Goal: Find contact information: Find contact information

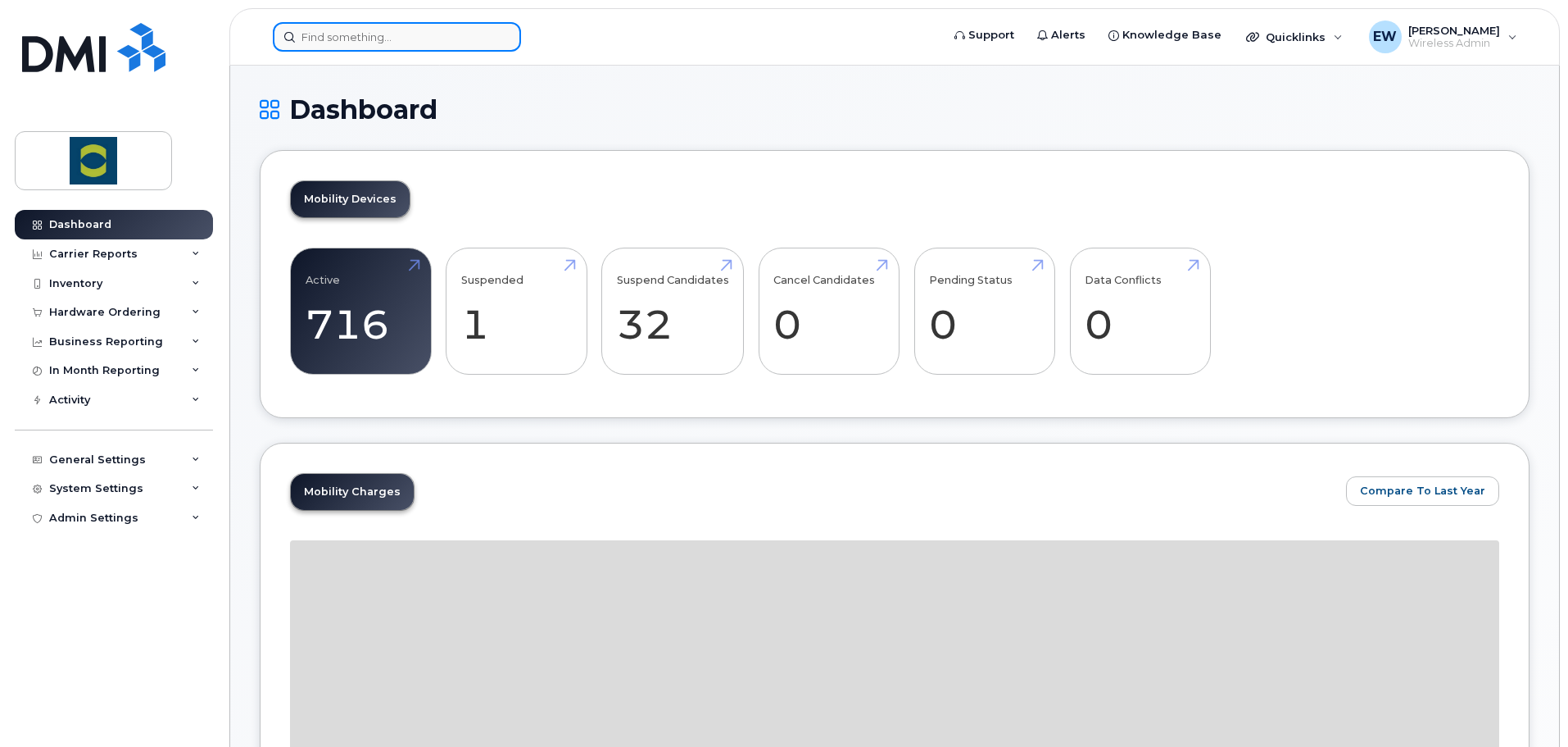
click at [423, 34] on input at bounding box center [396, 37] width 248 height 30
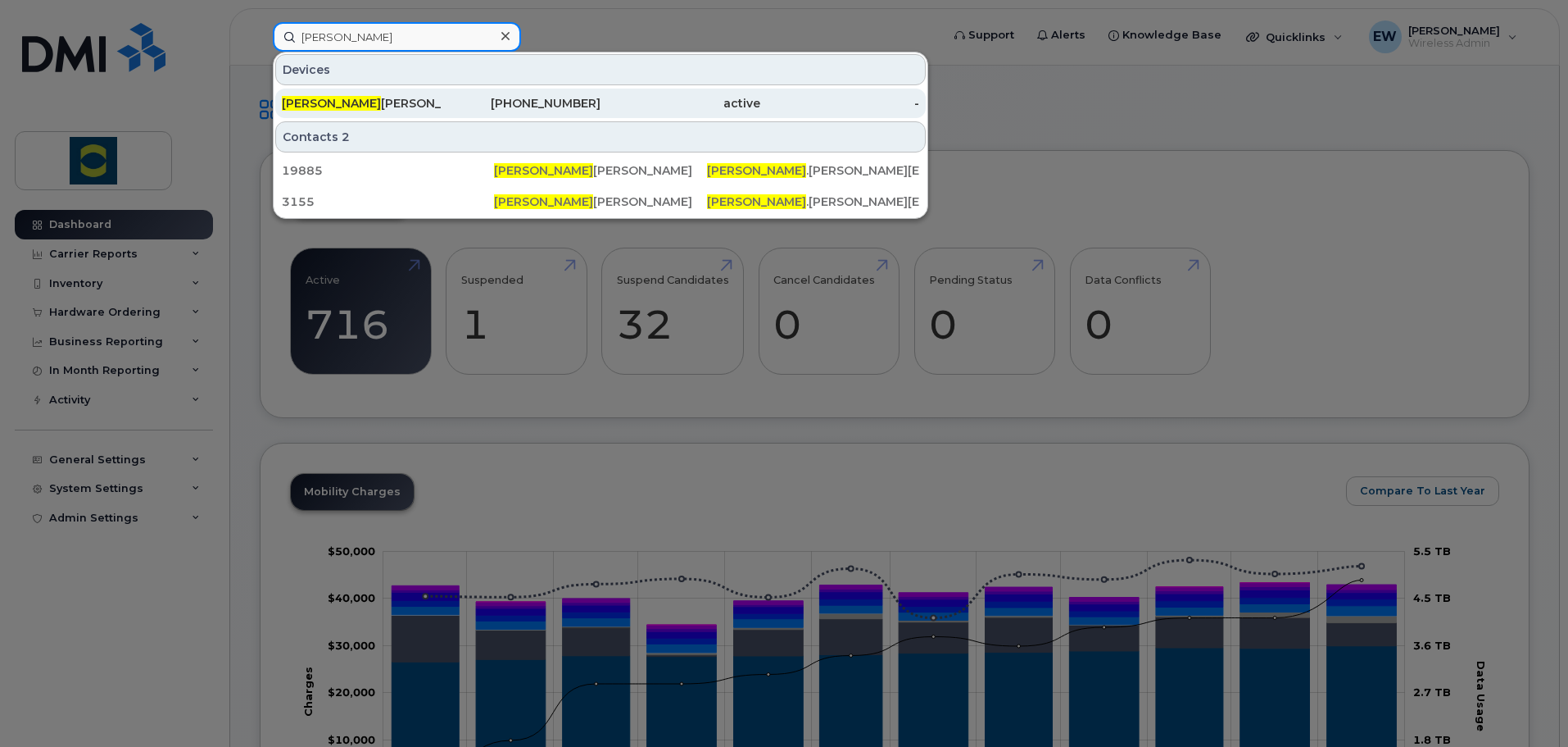
type input "leslie"
click at [373, 109] on div "Leslie Eagleton" at bounding box center [362, 103] width 159 height 17
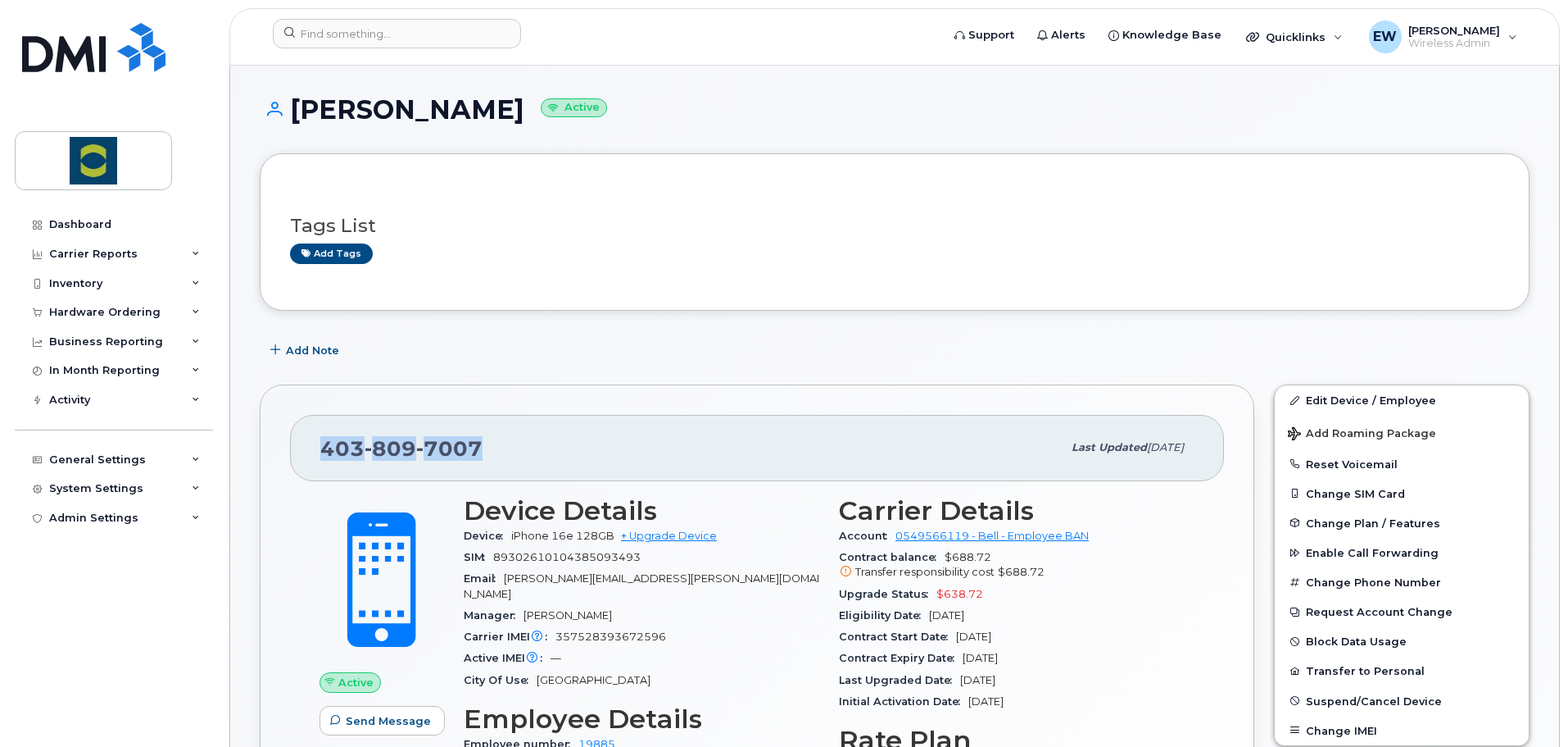
drag, startPoint x: 478, startPoint y: 449, endPoint x: 305, endPoint y: 452, distance: 173.0
click at [305, 452] on div "403 809 7007 Last updated Aug 06, 2025" at bounding box center [757, 447] width 934 height 65
copy span "403 809 7007"
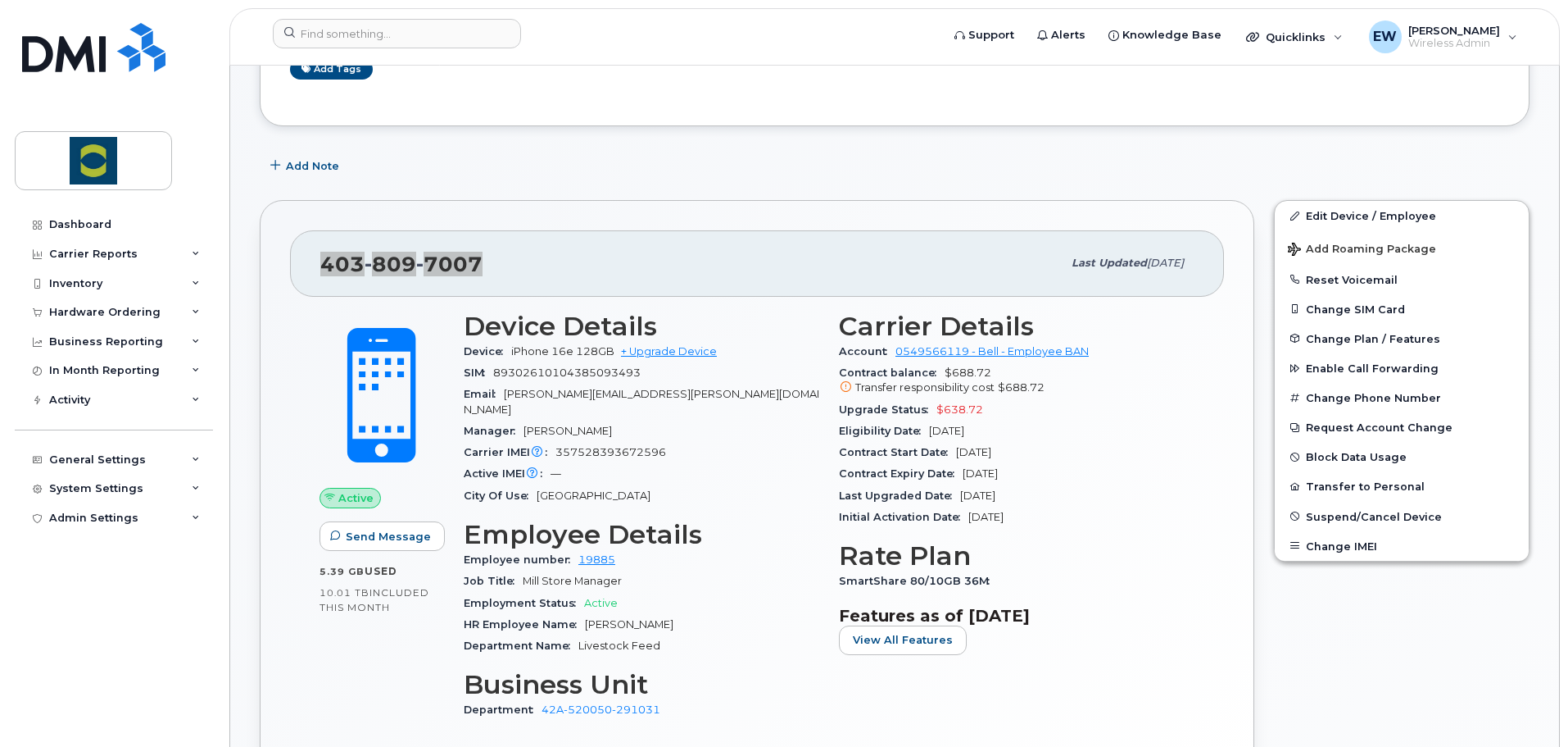
scroll to position [246, 0]
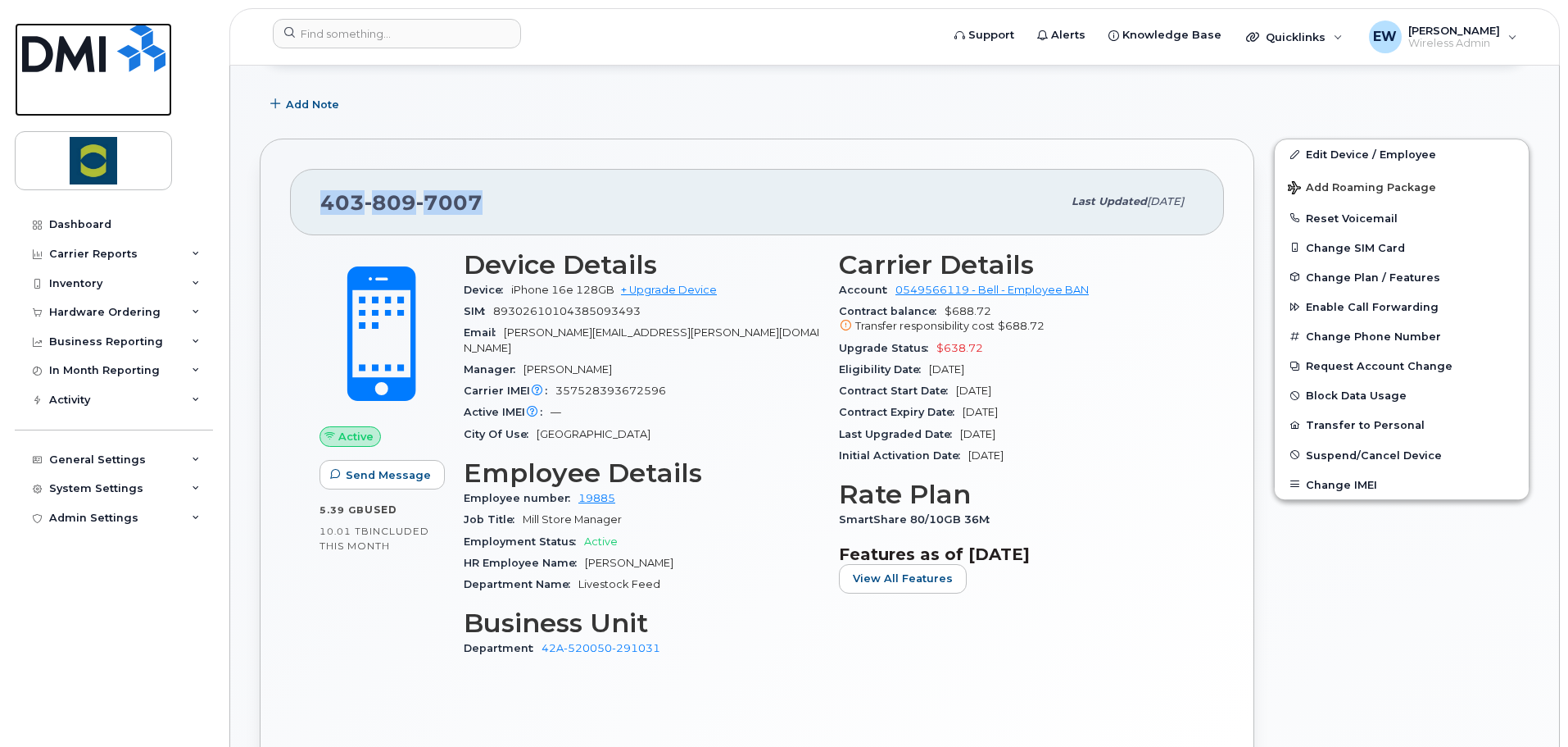
click at [99, 46] on img at bounding box center [93, 47] width 144 height 49
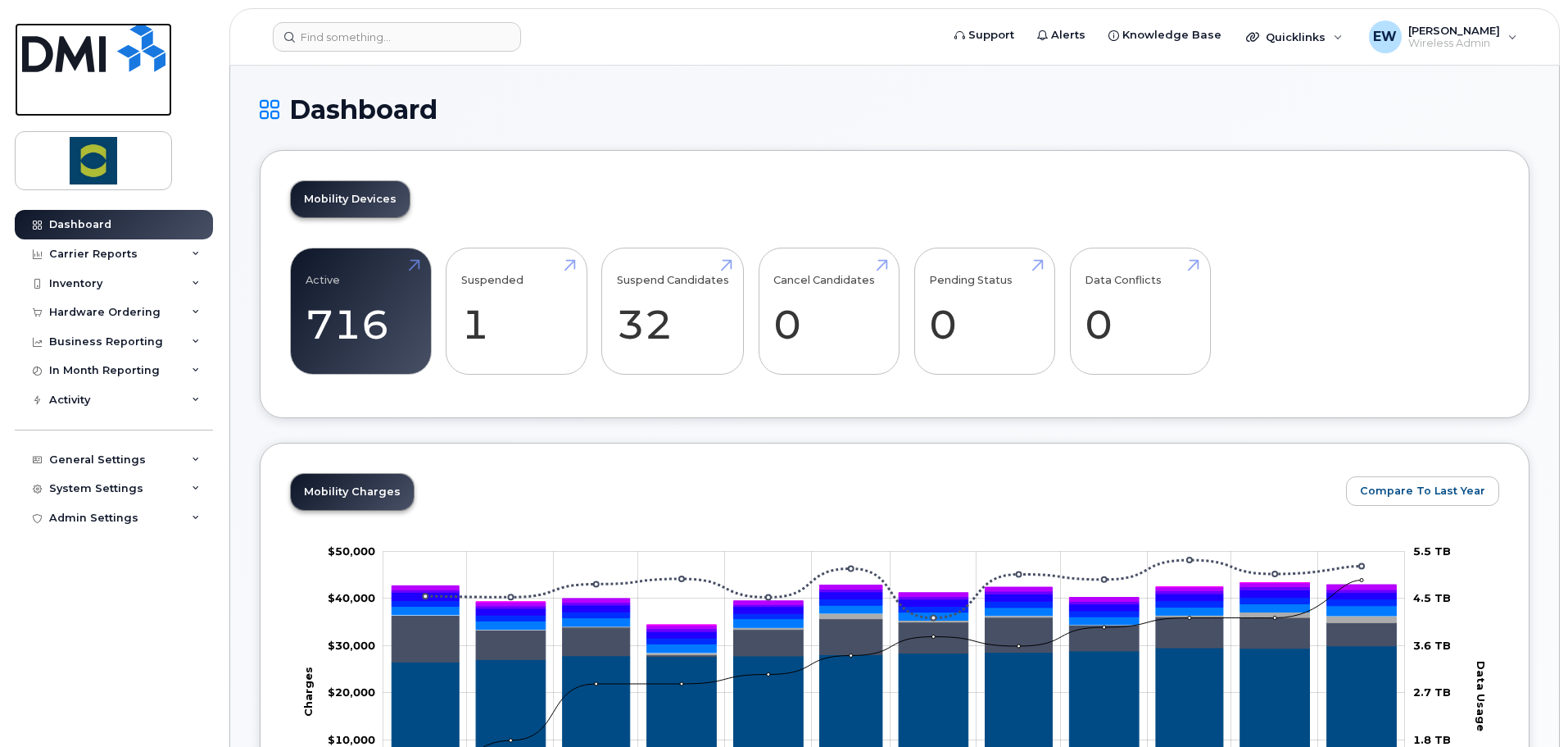
click at [90, 39] on img at bounding box center [93, 47] width 144 height 49
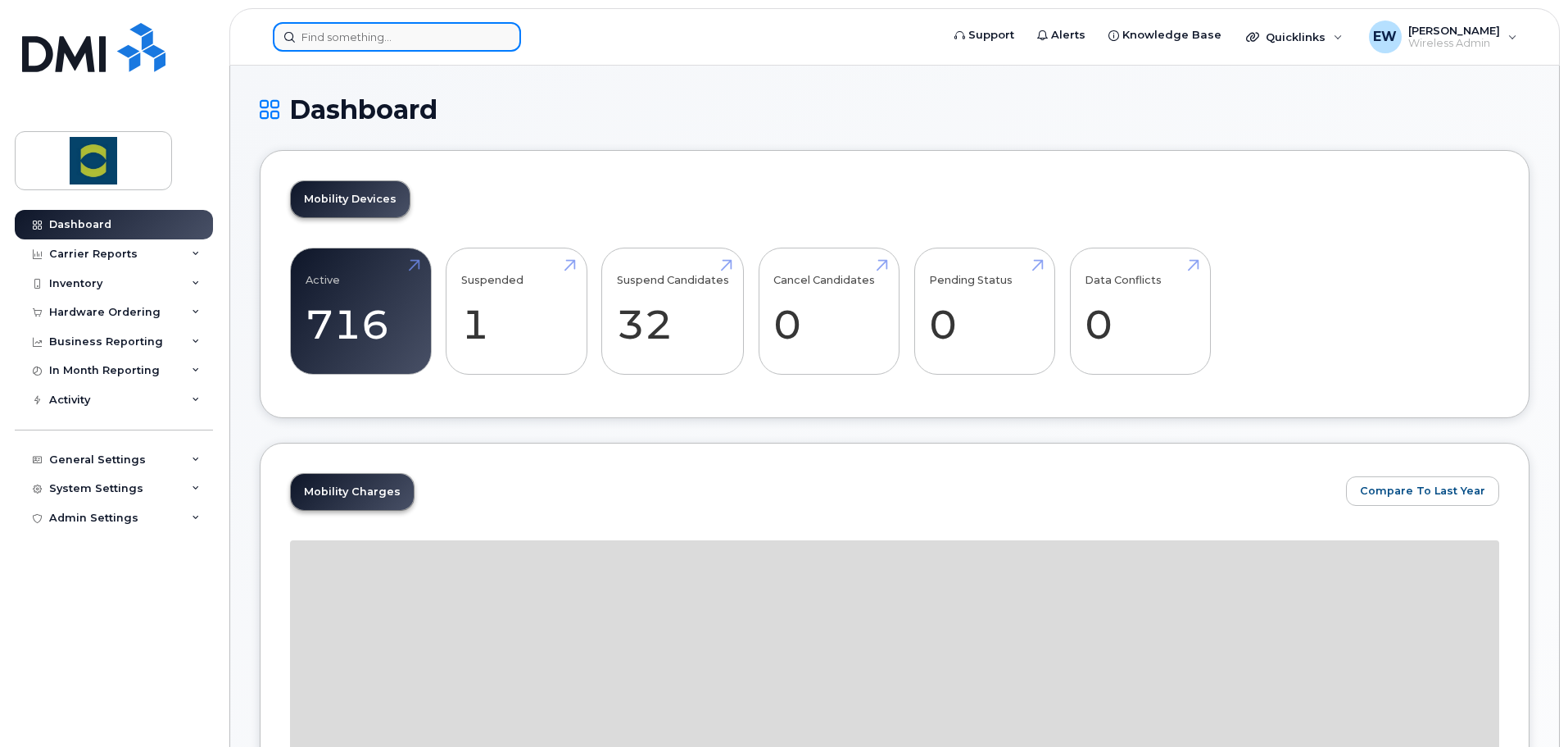
click at [414, 32] on input at bounding box center [396, 37] width 248 height 30
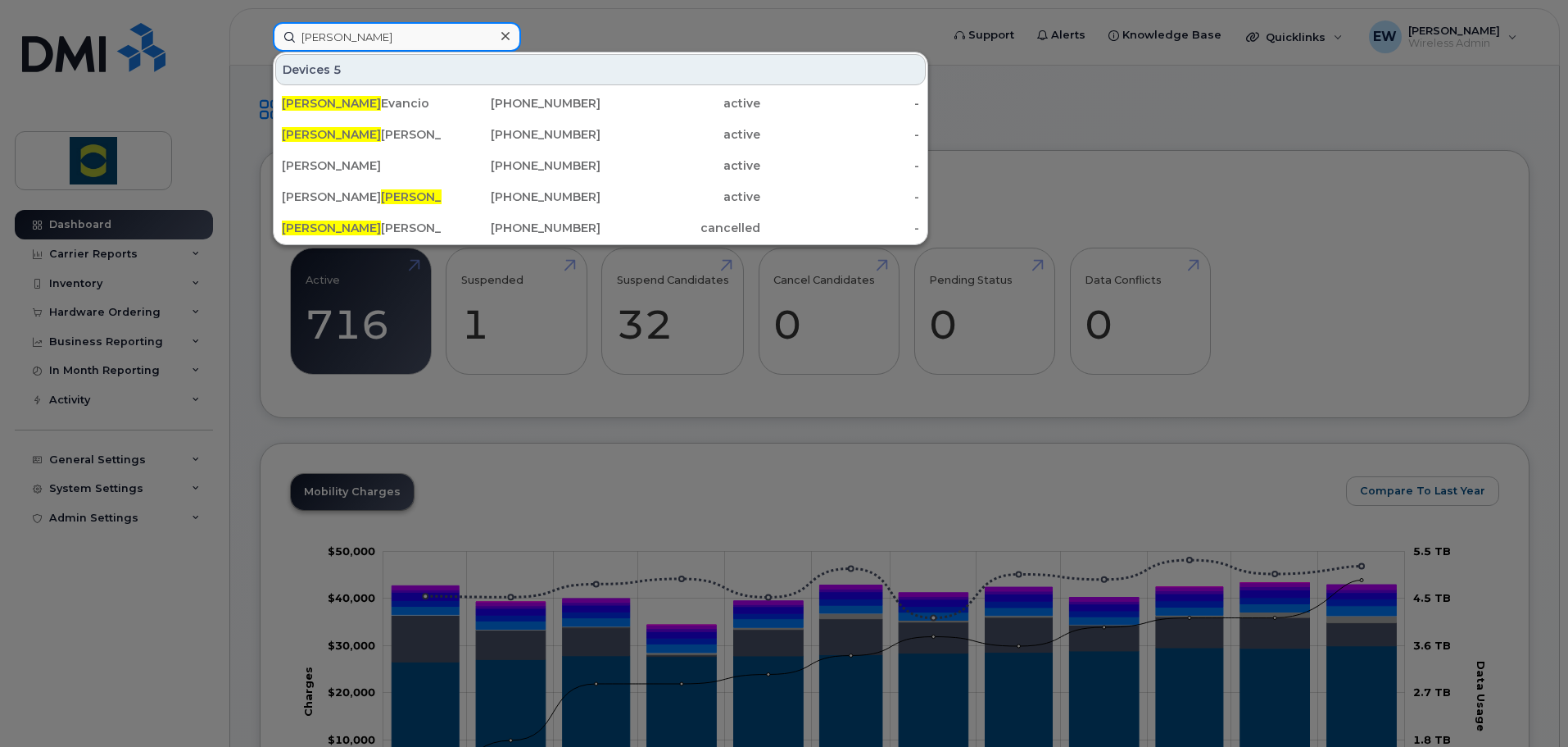
type input "[PERSON_NAME]"
click at [233, 40] on div at bounding box center [784, 373] width 1568 height 747
